Goal: Information Seeking & Learning: Learn about a topic

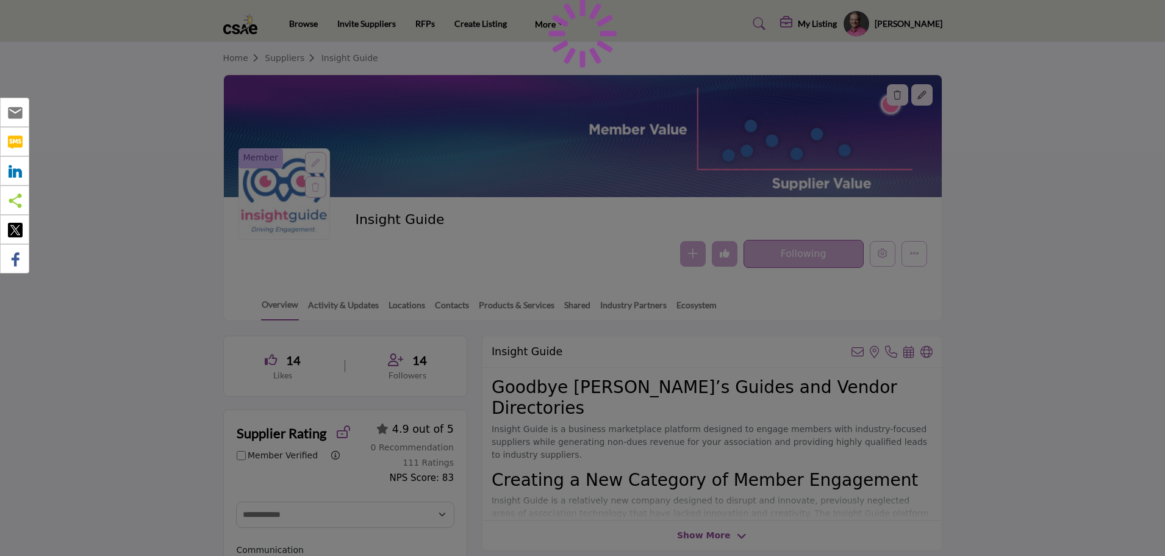
select select "Select Partner"
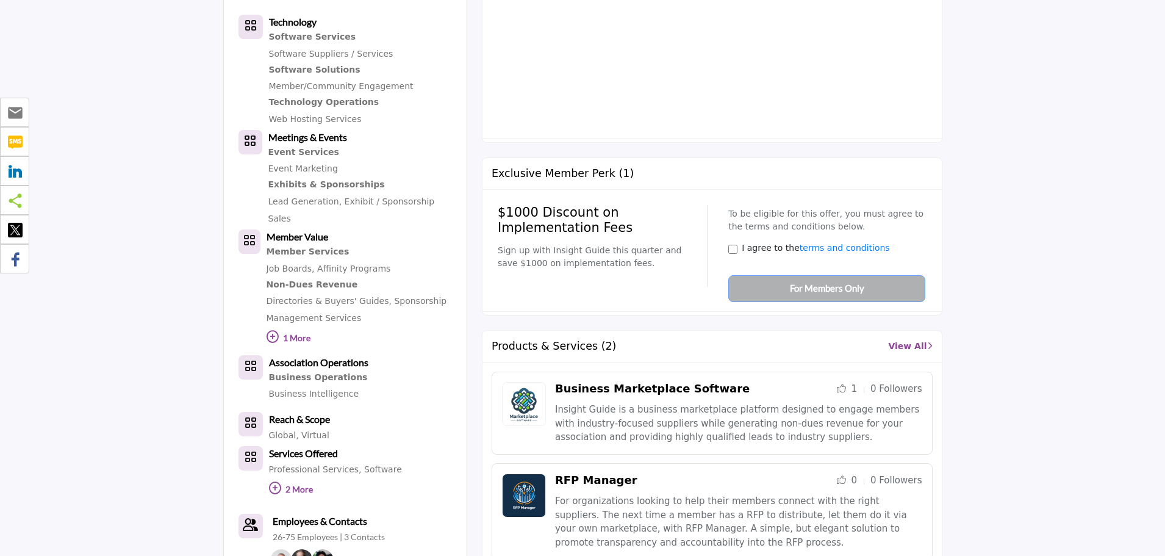
scroll to position [781, 0]
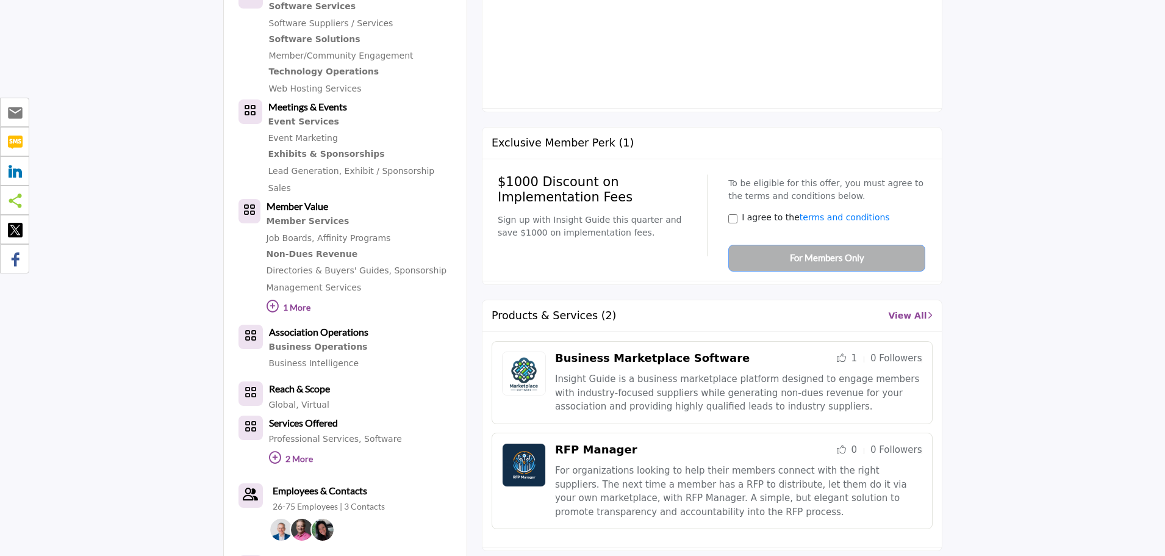
click at [792, 262] on div "To be eligible for this offer, you must agree to the terms and conditions below…" at bounding box center [823, 219] width 206 height 103
click at [790, 261] on div "To be eligible for this offer, you must agree to the terms and conditions below…" at bounding box center [823, 219] width 206 height 103
click at [789, 261] on div "To be eligible for this offer, you must agree to the terms and conditions below…" at bounding box center [823, 219] width 206 height 103
drag, startPoint x: 77, startPoint y: 131, endPoint x: 142, endPoint y: 173, distance: 77.2
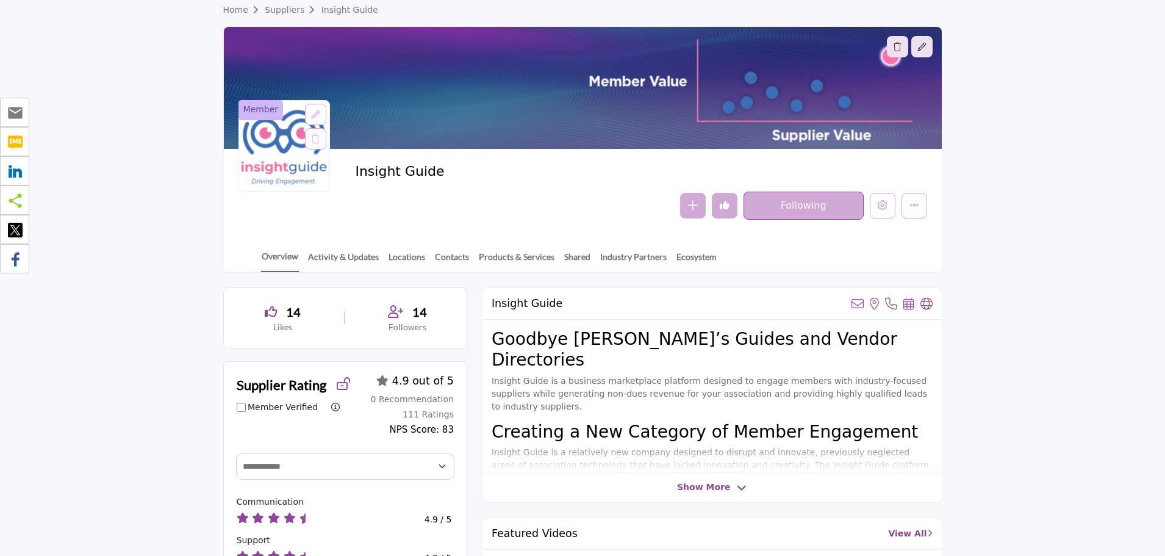
scroll to position [0, 0]
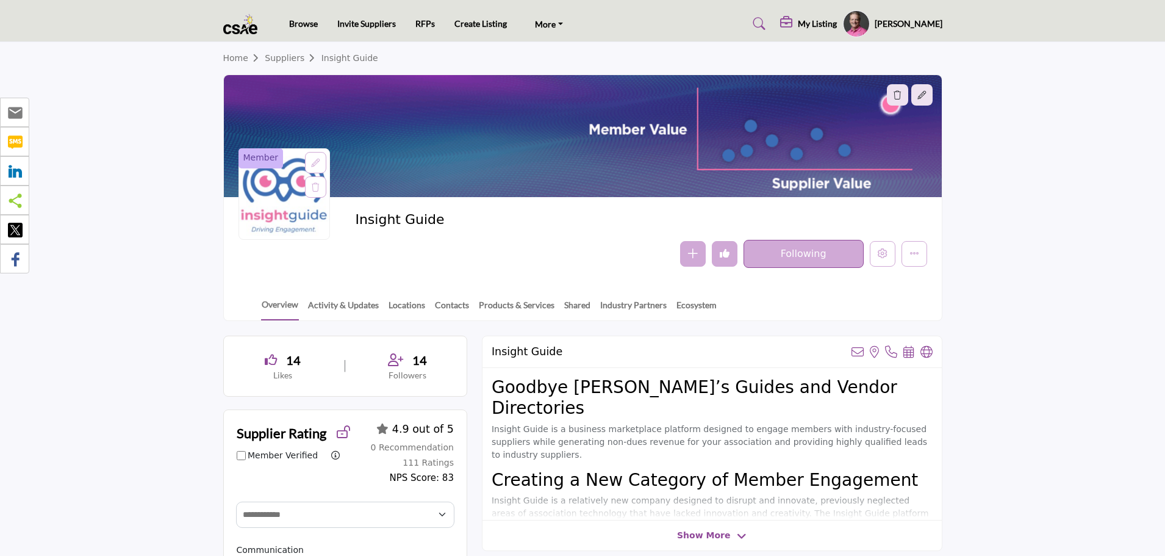
click at [837, 20] on h5 "My Listing" at bounding box center [817, 23] width 39 height 11
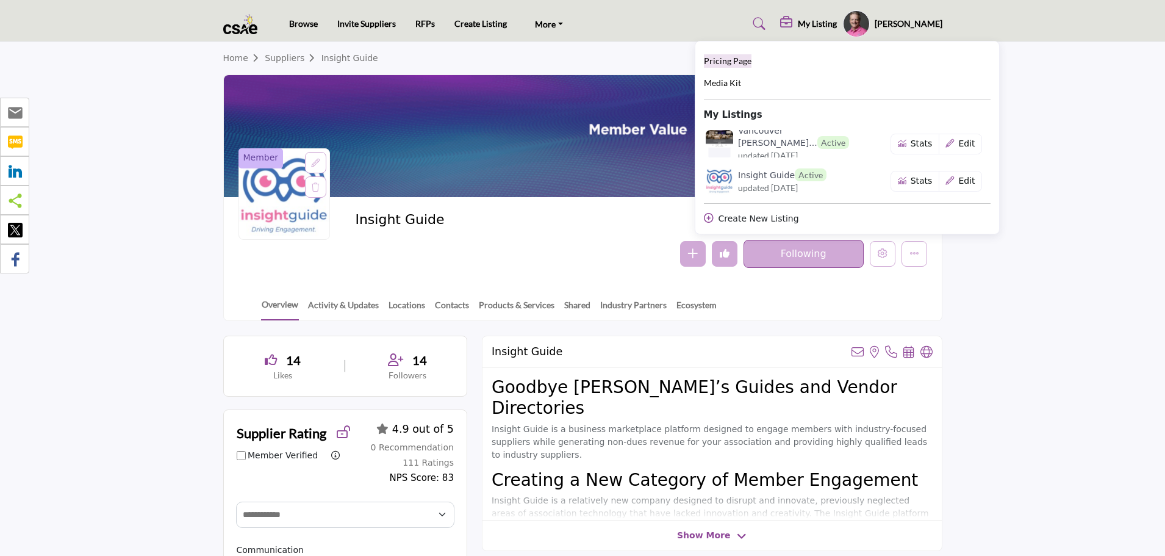
click at [751, 63] on span "Pricing Page" at bounding box center [728, 61] width 48 height 10
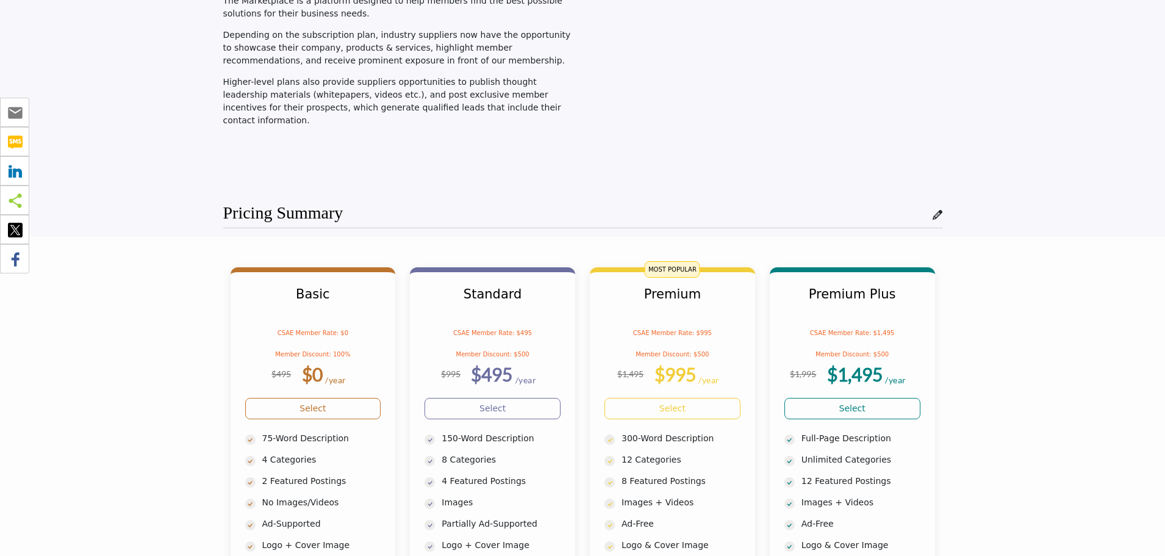
scroll to position [183, 0]
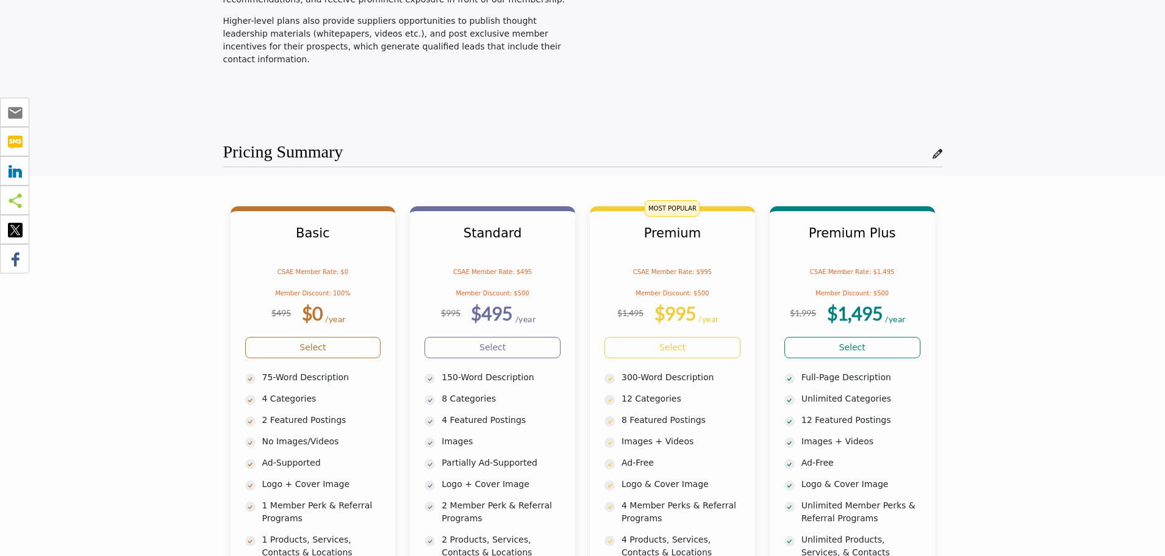
click at [1126, 257] on section "Basic CSAE Member Rate: $0 Member Discount: 100% $495 $0 /year" at bounding box center [582, 495] width 1165 height 638
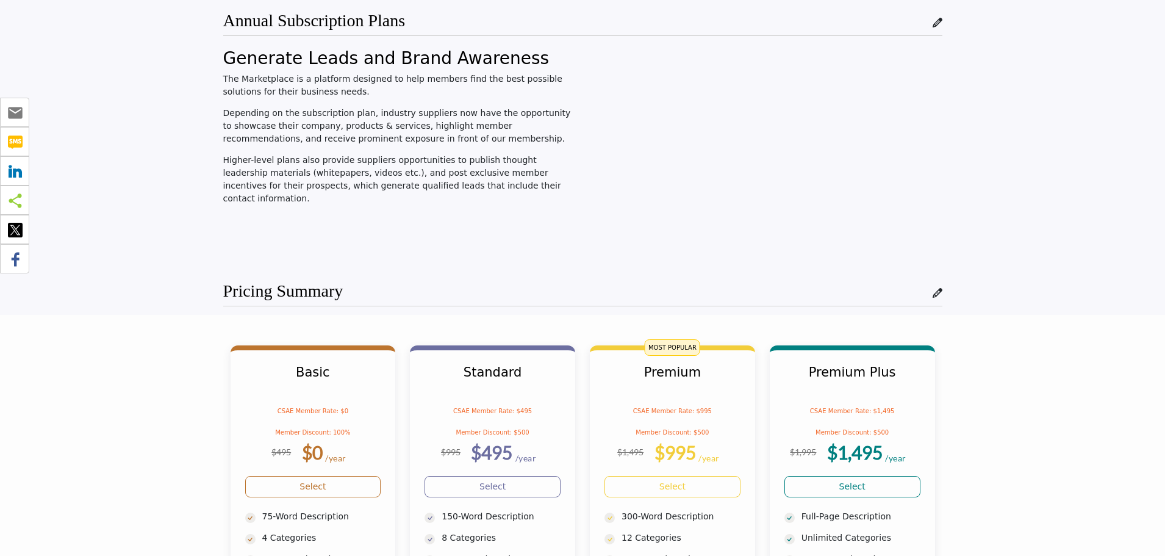
scroll to position [0, 0]
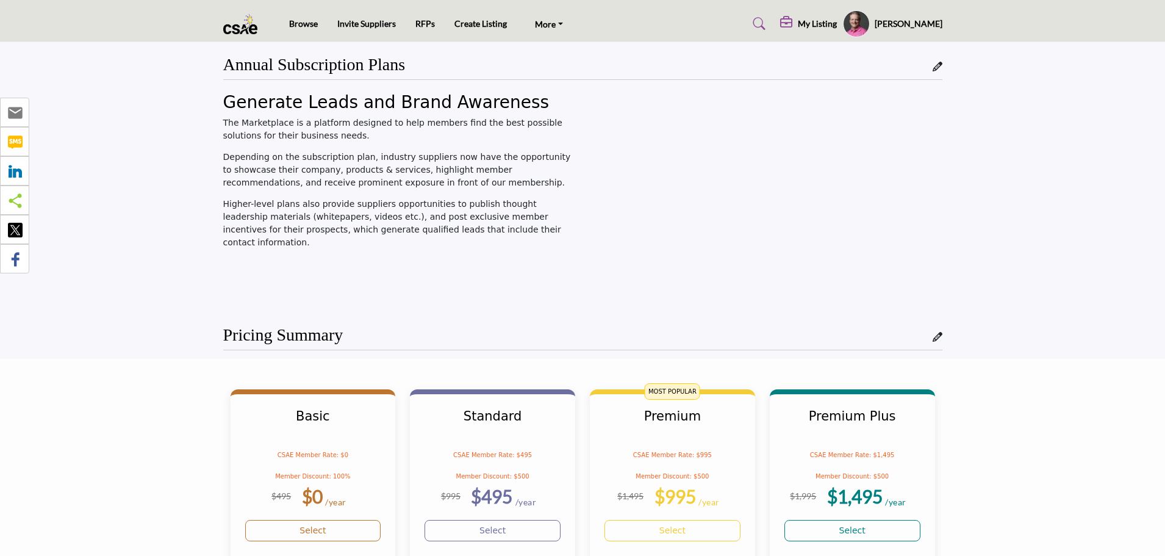
click at [837, 22] on h5 "My Listing" at bounding box center [817, 23] width 39 height 11
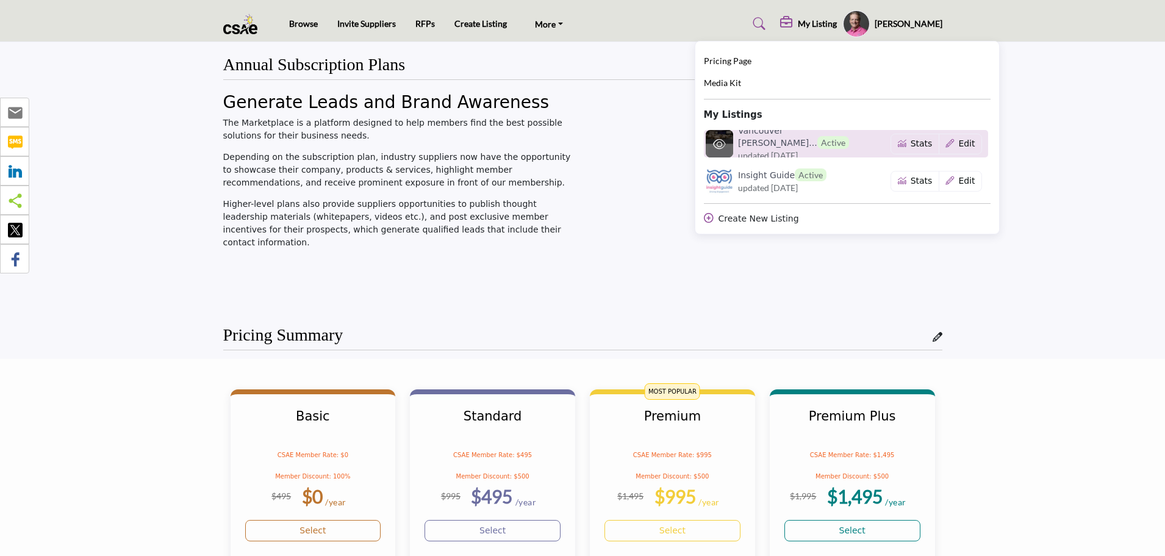
click at [767, 152] on span "updated [DATE]" at bounding box center [768, 155] width 60 height 13
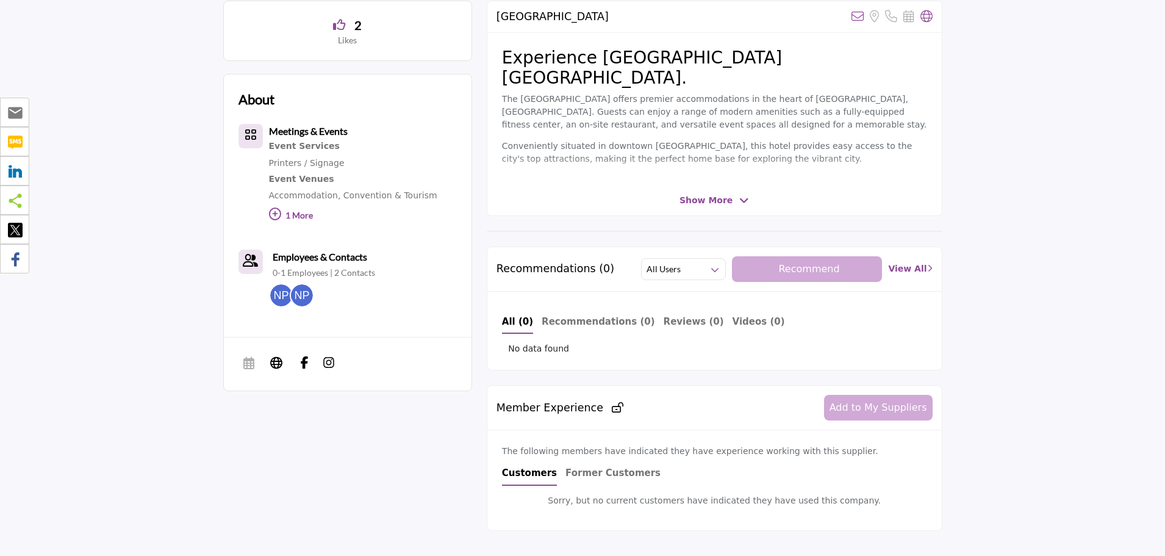
scroll to position [305, 0]
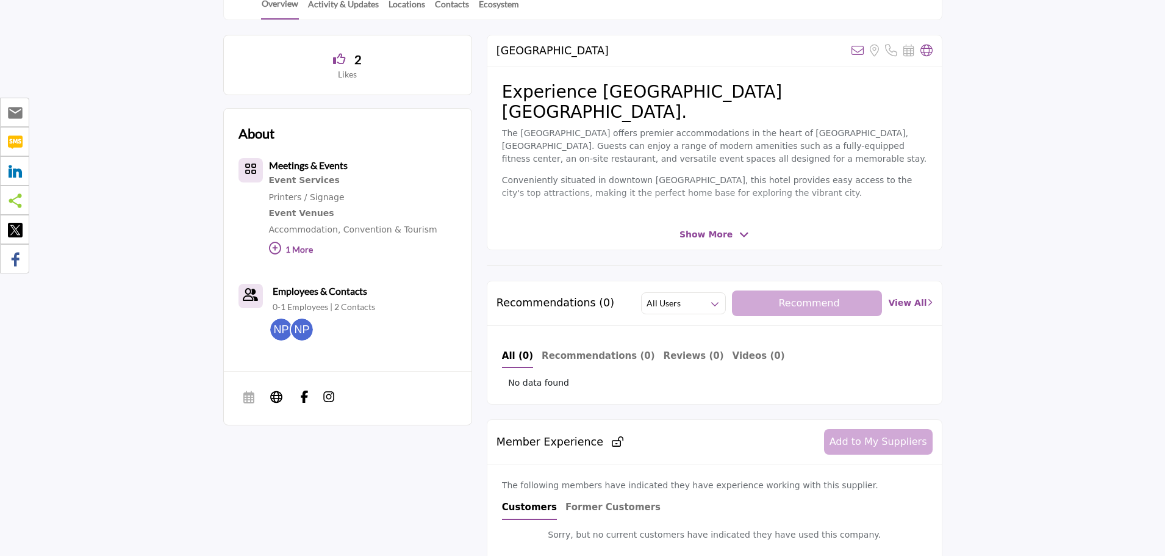
click at [1146, 222] on section "2 Likes About Event Services" at bounding box center [582, 394] width 1165 height 749
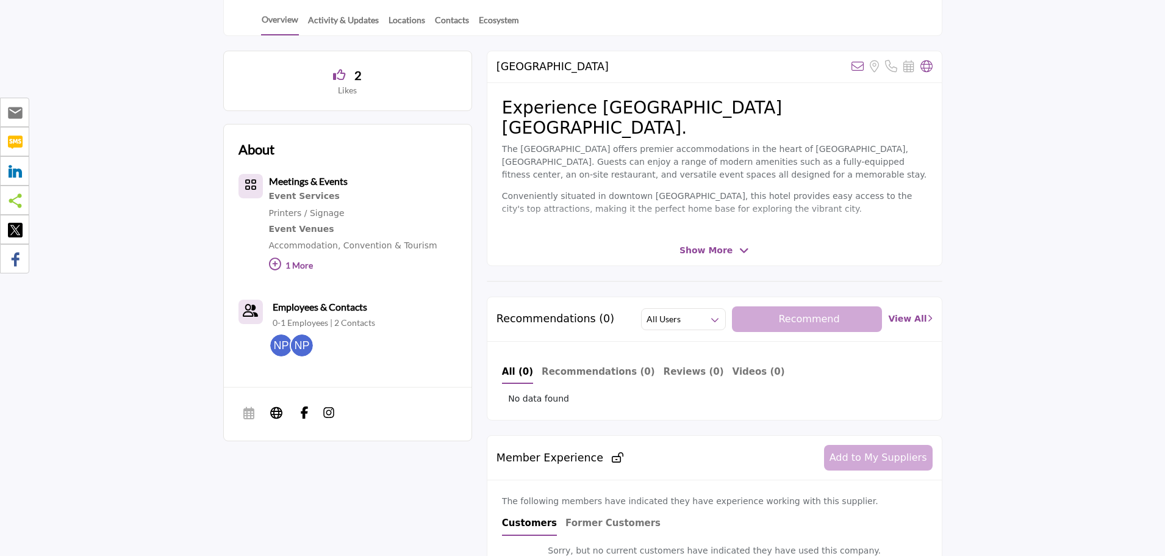
scroll to position [0, 0]
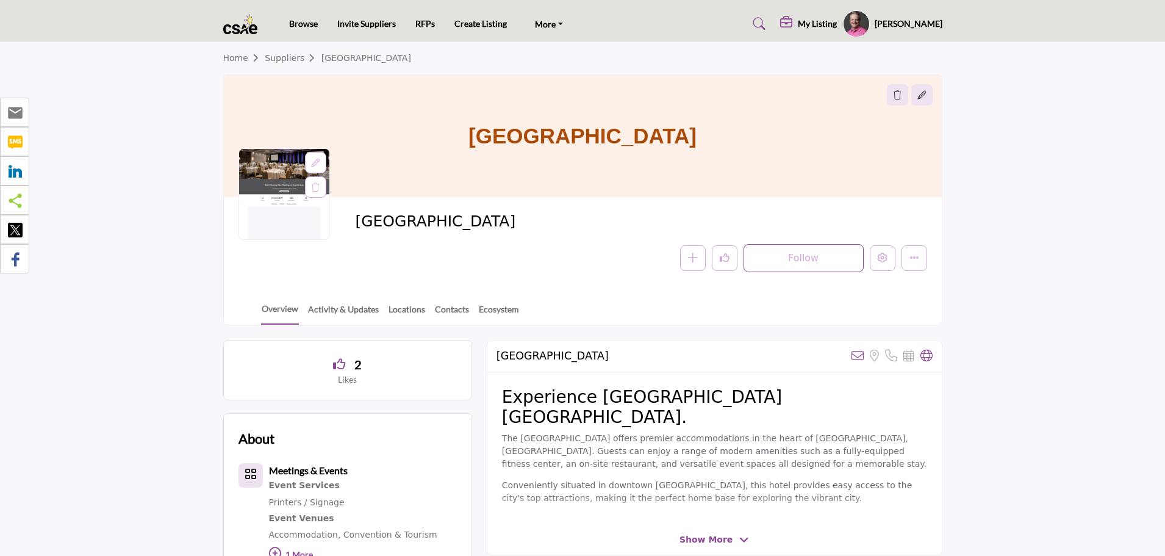
click at [836, 25] on h5 "My Listing" at bounding box center [817, 23] width 39 height 11
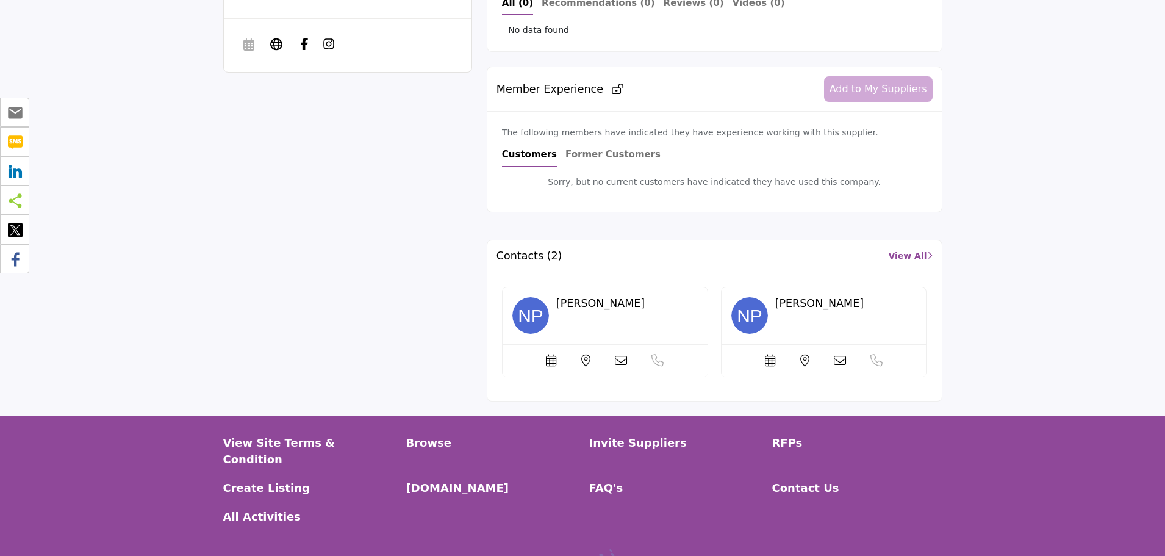
scroll to position [671, 0]
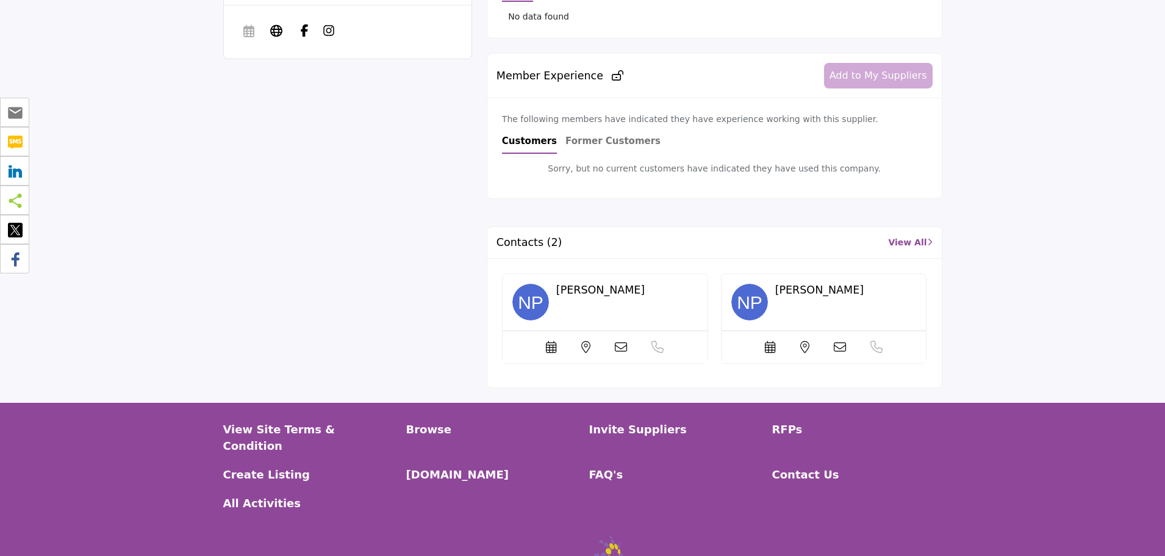
click at [1093, 464] on div "View Site Terms & Condition Browse Invite Suppliers RFPs" at bounding box center [582, 468] width 1165 height 130
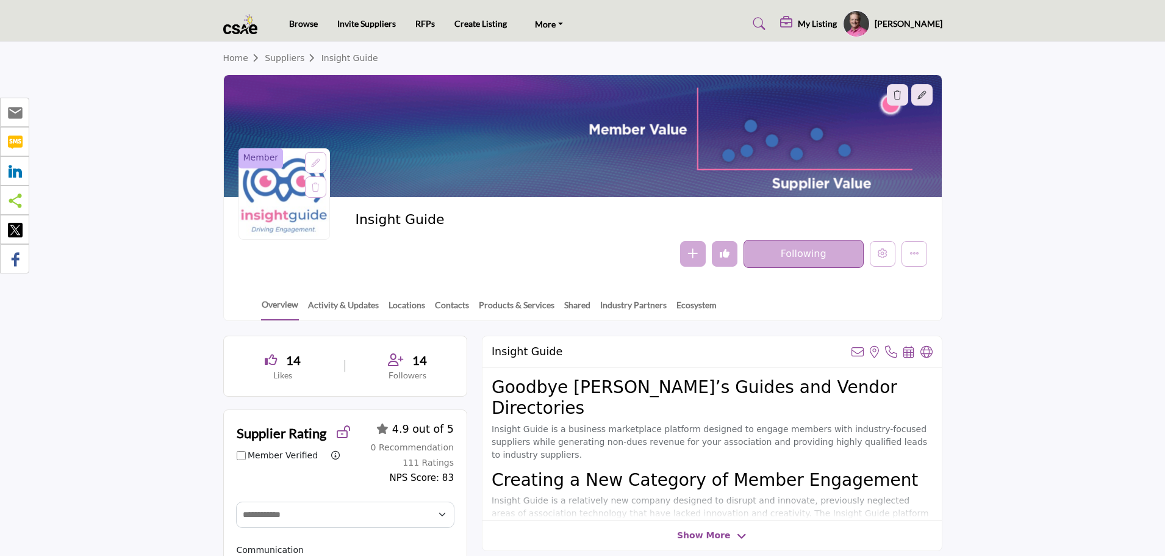
select select "Select Partner"
